Goal: Information Seeking & Learning: Check status

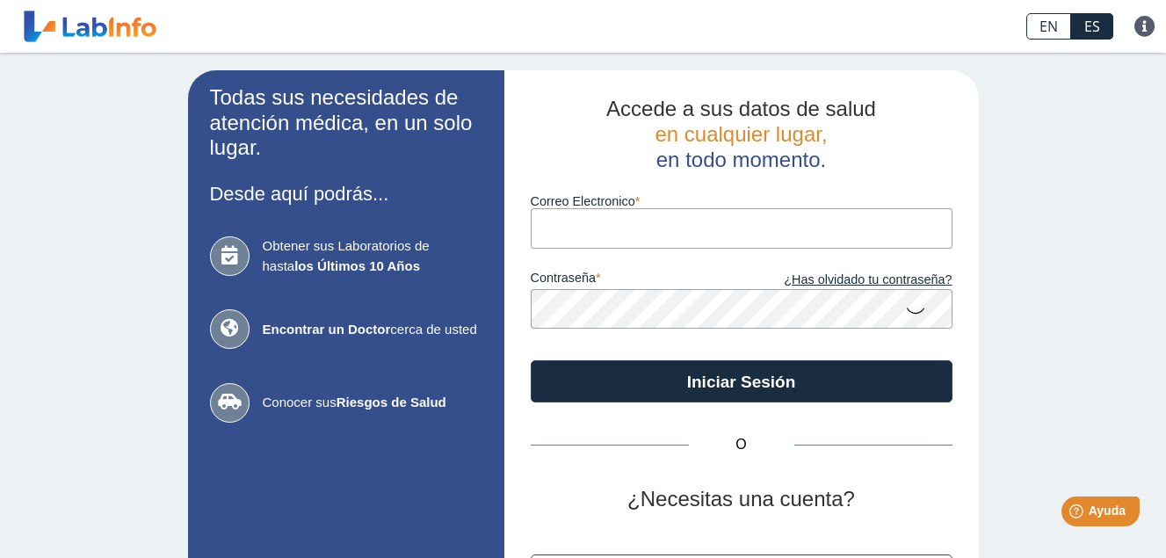
click at [646, 242] on input "Correo Electronico" at bounding box center [742, 228] width 422 height 40
type input "[EMAIL_ADDRESS][DOMAIN_NAME]"
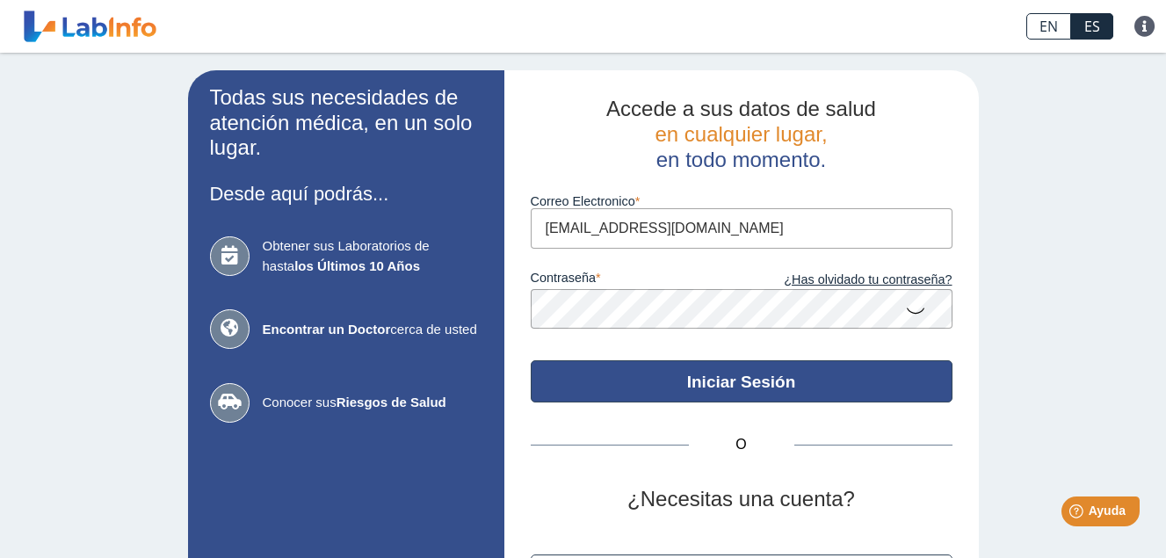
click at [717, 375] on button "Iniciar Sesión" at bounding box center [742, 381] width 422 height 42
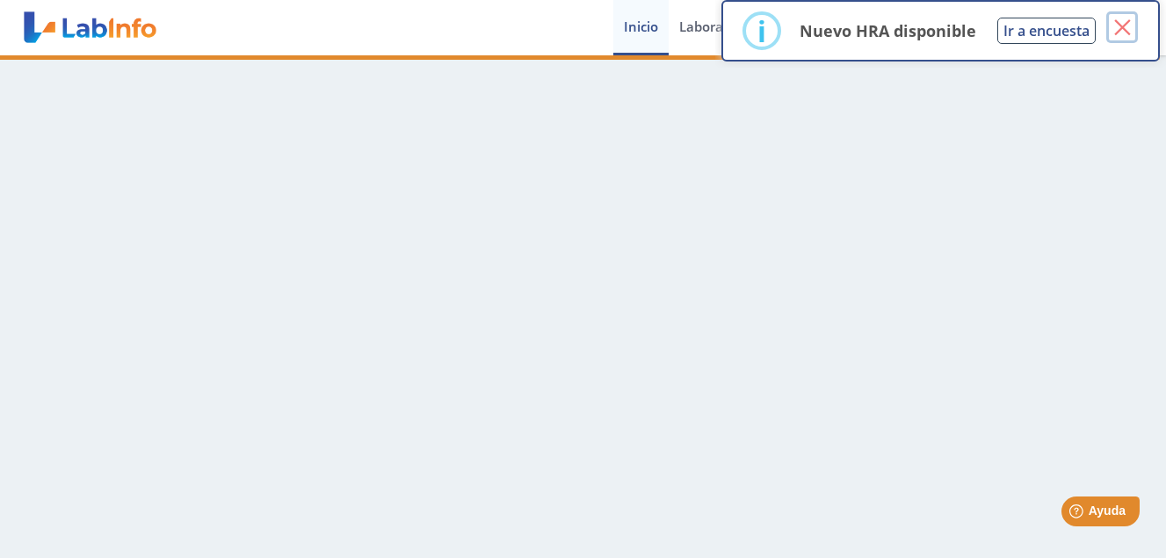
click at [1134, 21] on button "×" at bounding box center [1122, 27] width 32 height 32
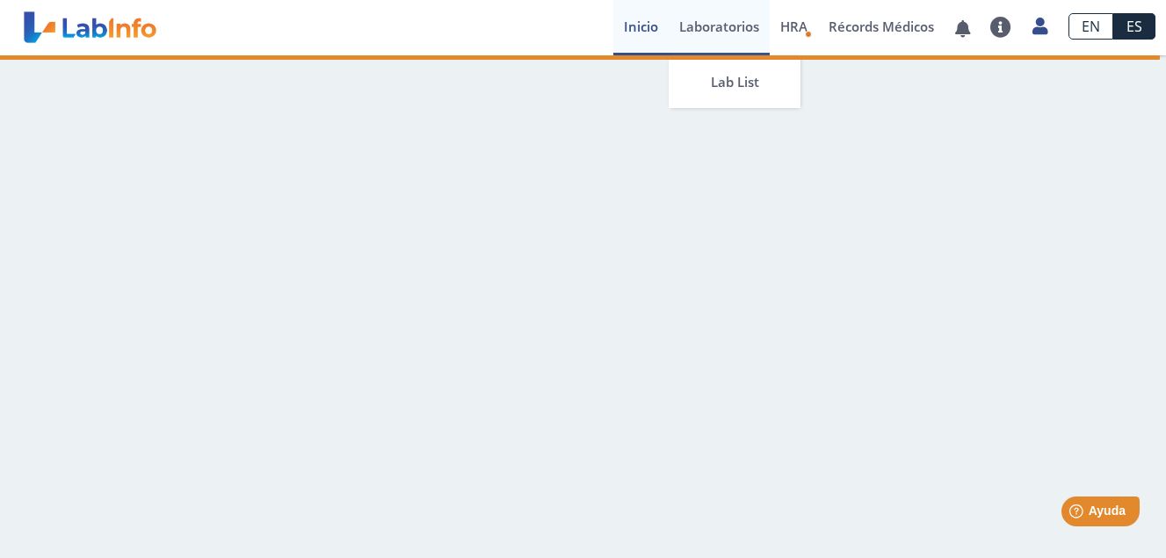
click at [731, 25] on link "Laboratorios" at bounding box center [719, 27] width 101 height 55
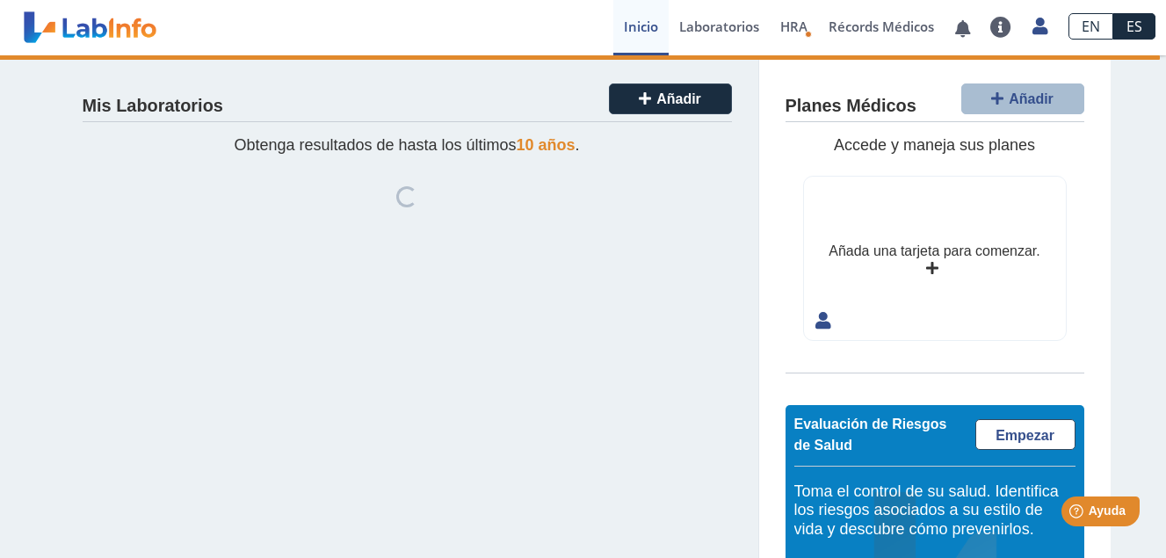
click at [681, 309] on div "Mis Laboratorios Añadir Obtenga resultados de hasta los últimos 10 años . Loadi…" at bounding box center [407, 363] width 703 height 616
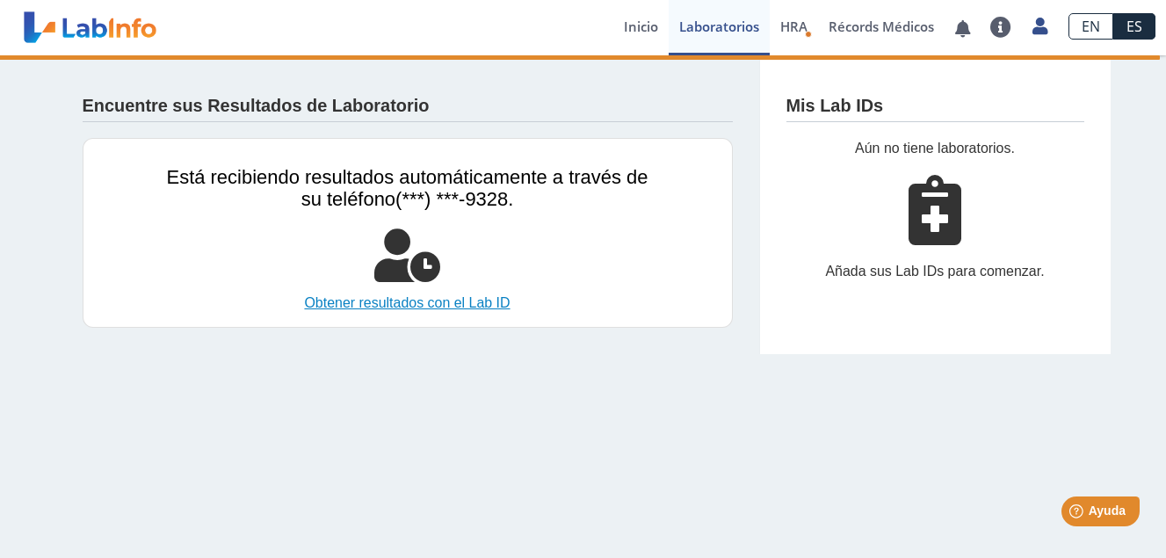
click at [474, 310] on link "Obtener resultados con el Lab ID" at bounding box center [407, 303] width 481 height 21
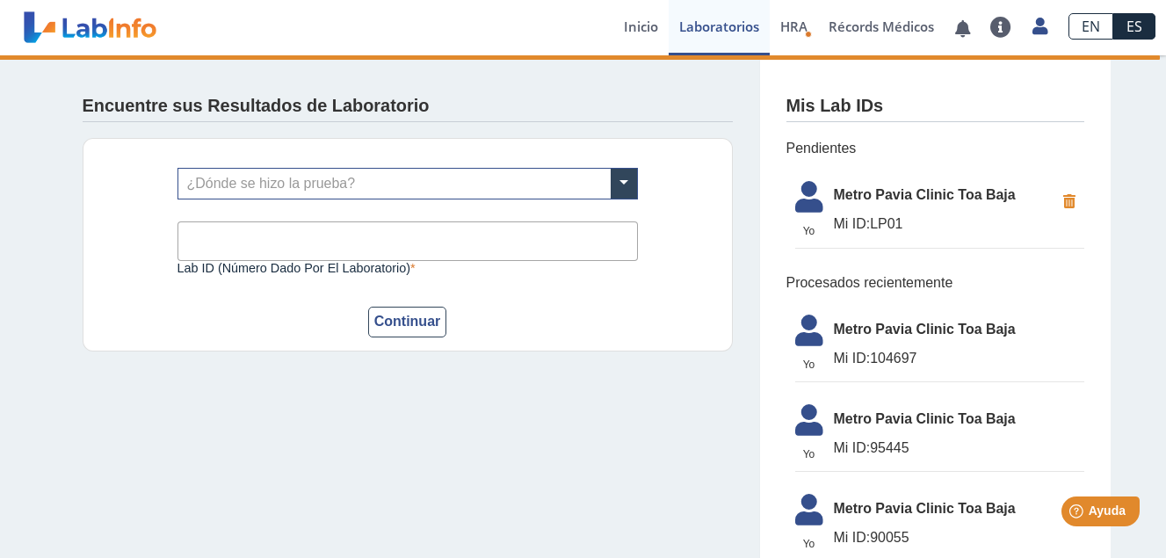
click at [702, 282] on div "¿Dónde se hizo la prueba? Lab ID (número dado por el laboratorio) Este campo es…" at bounding box center [408, 244] width 650 height 213
click at [864, 333] on span "Metro Pavia Clinic Toa Baja" at bounding box center [959, 329] width 250 height 21
click at [976, 338] on span "Metro Pavia Clinic Toa Baja" at bounding box center [959, 329] width 250 height 21
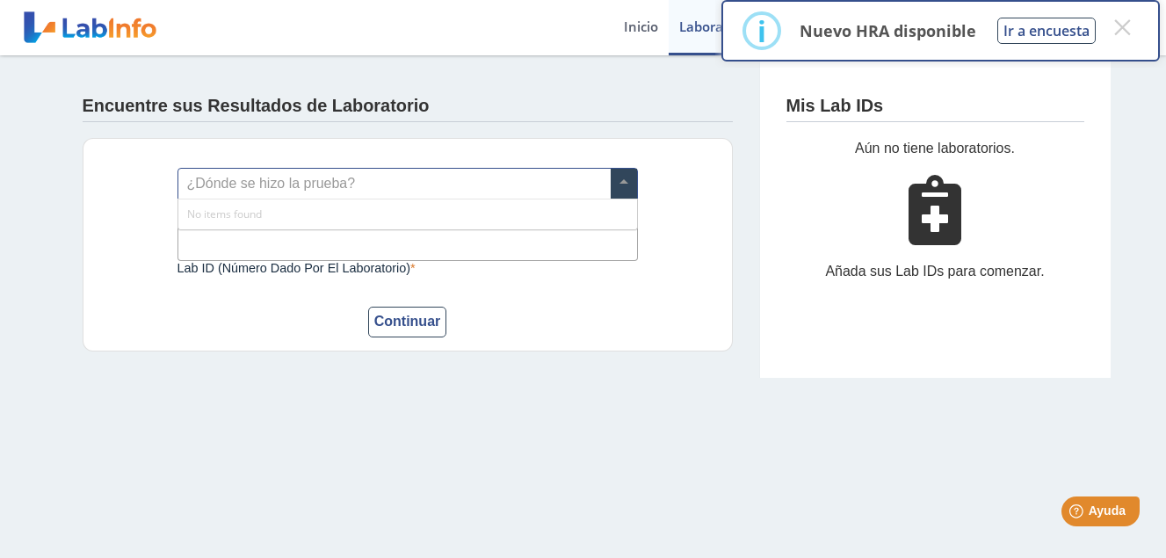
click at [622, 180] on span at bounding box center [624, 184] width 26 height 30
click at [427, 236] on input "Lab ID (número dado por el laboratorio)" at bounding box center [407, 241] width 460 height 40
click at [418, 329] on button "Continuar" at bounding box center [407, 322] width 79 height 31
click at [264, 239] on input "LP01" at bounding box center [407, 241] width 460 height 40
type input "L"
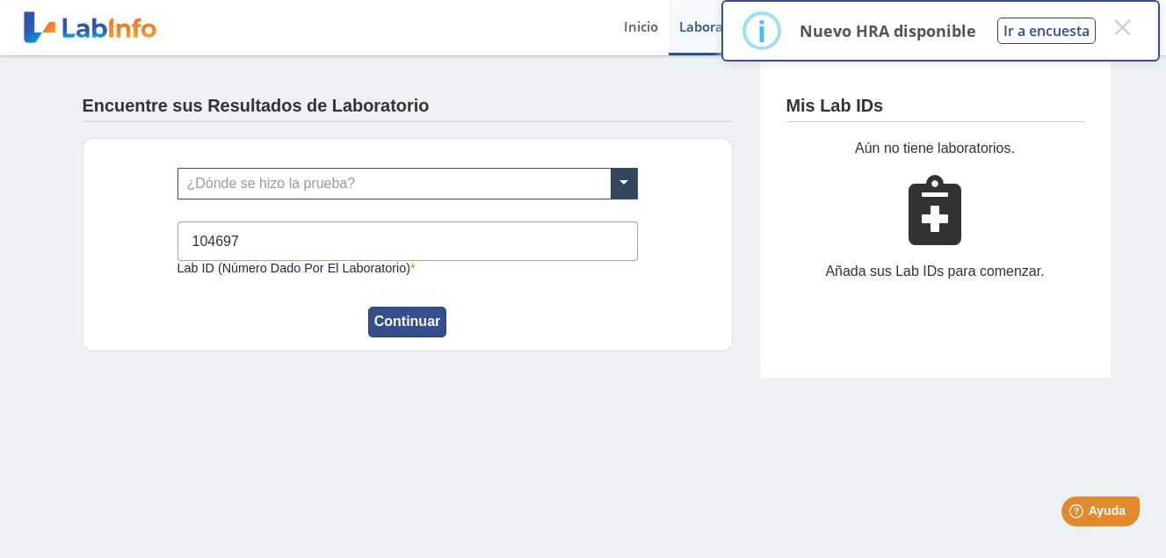
type input "104697"
click at [407, 316] on button "Continuar" at bounding box center [407, 322] width 79 height 31
click at [419, 322] on button "Continuar" at bounding box center [407, 322] width 79 height 31
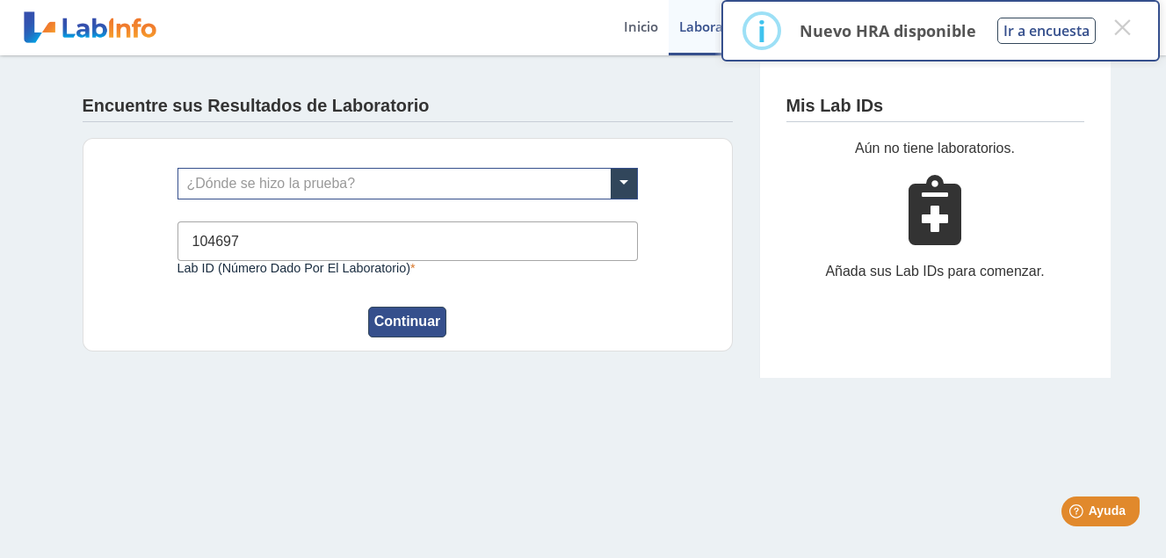
click at [426, 316] on button "Continuar" at bounding box center [407, 322] width 79 height 31
click at [1124, 23] on button "×" at bounding box center [1122, 27] width 32 height 32
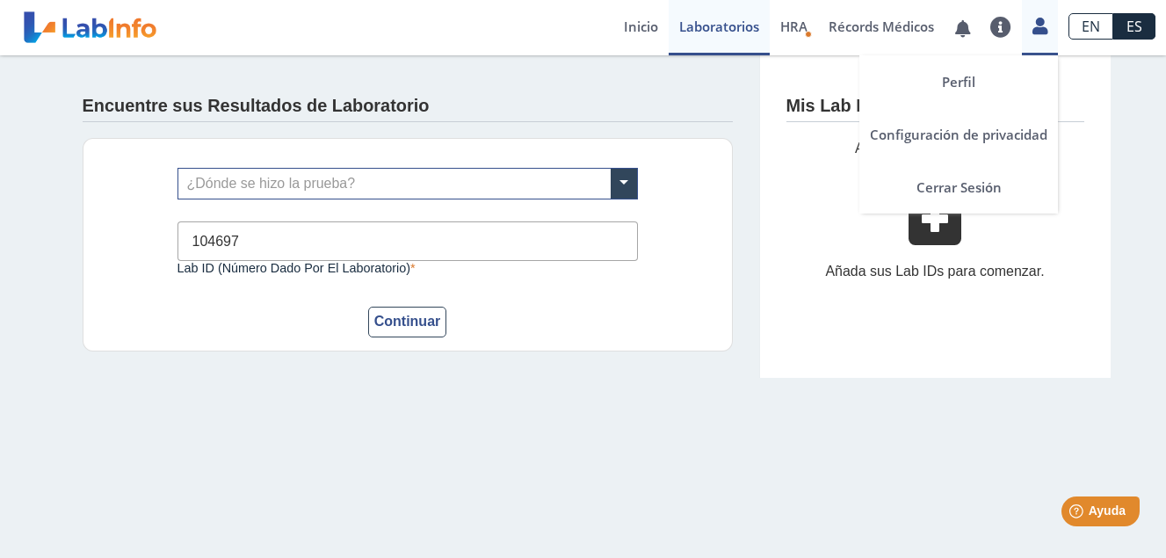
click at [1051, 22] on link at bounding box center [1040, 23] width 36 height 23
click at [980, 192] on link "Cerrar Sesión" at bounding box center [958, 187] width 199 height 53
